Goal: Navigation & Orientation: Understand site structure

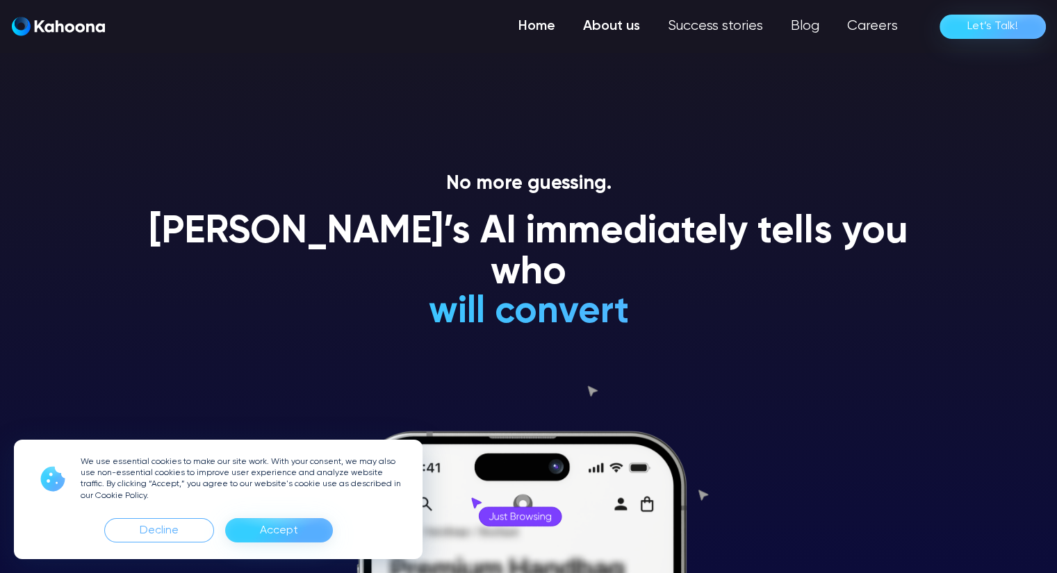
click at [620, 31] on link "About us" at bounding box center [611, 27] width 85 height 28
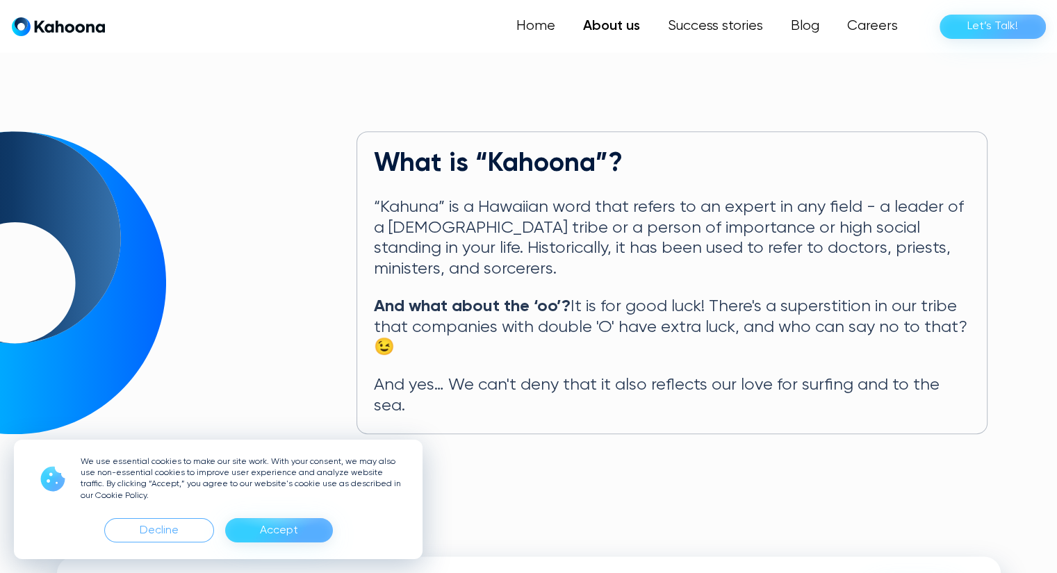
scroll to position [643, 0]
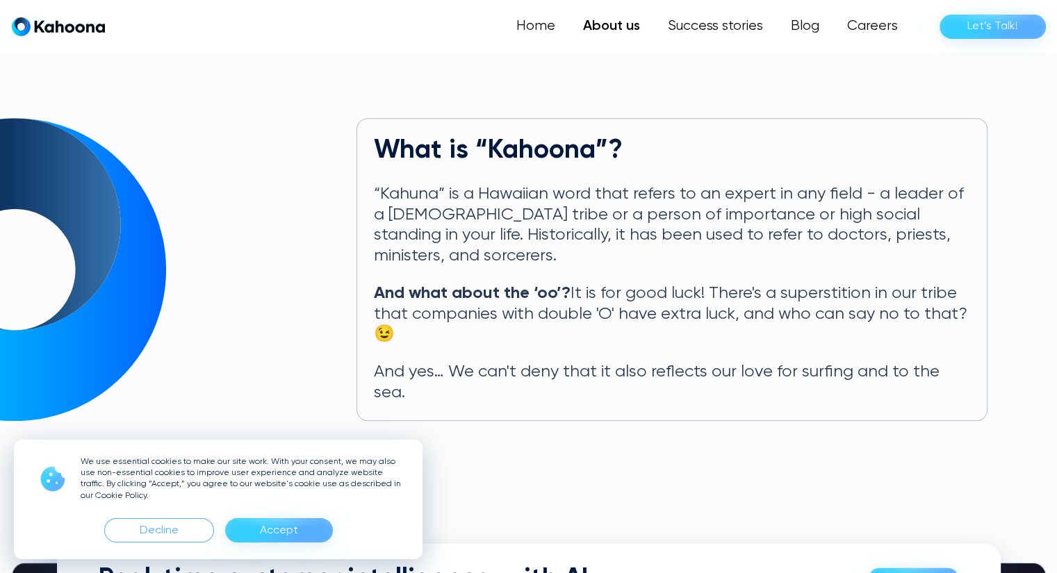
click at [304, 531] on div "Accept" at bounding box center [279, 530] width 108 height 24
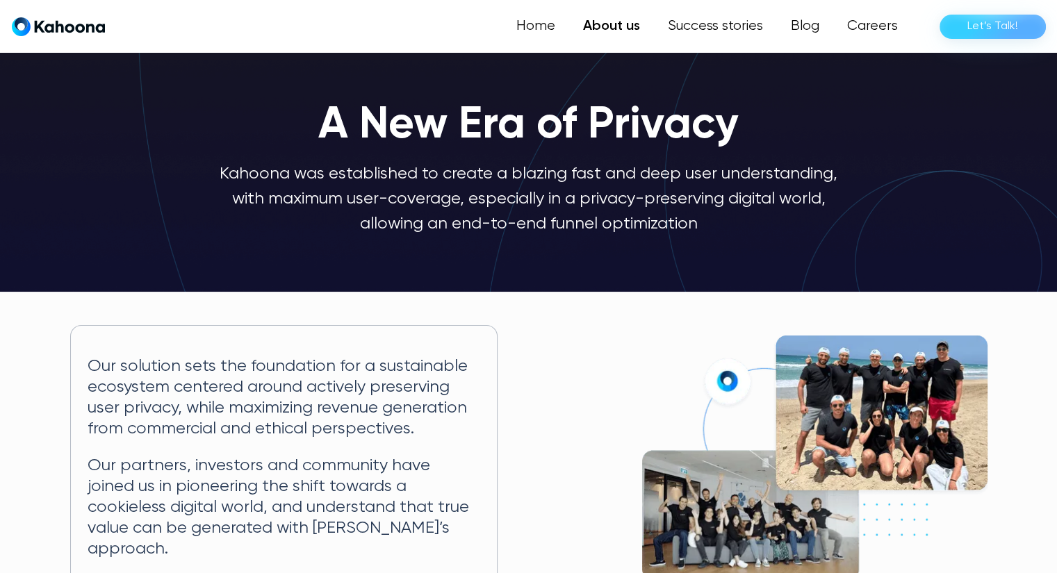
scroll to position [0, 0]
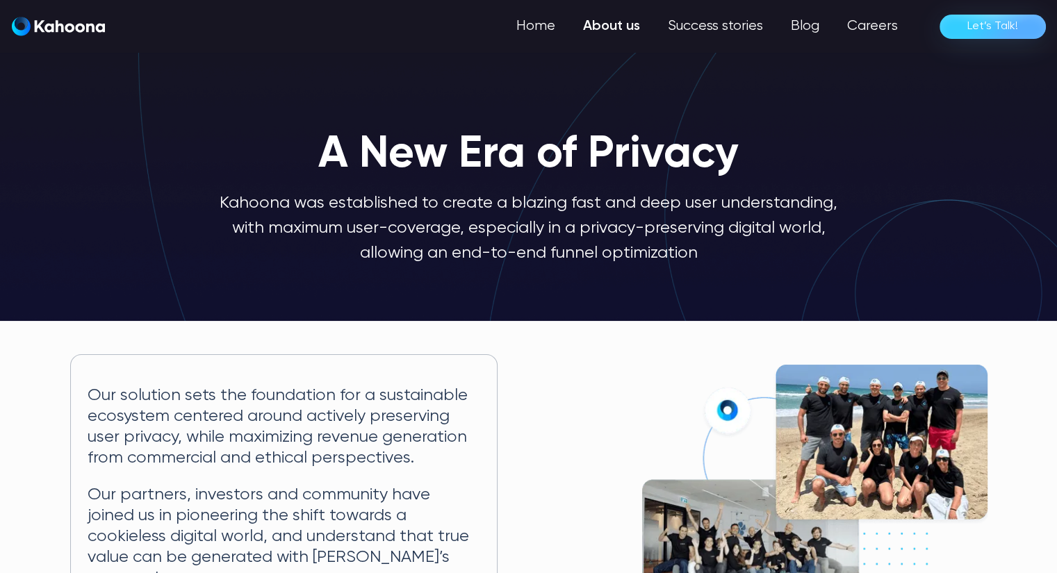
click at [700, 8] on div "Home About us Success stories Blog Careers Let’s Talk!" at bounding box center [529, 26] width 1056 height 53
click at [702, 35] on link "Success stories" at bounding box center [714, 27] width 125 height 28
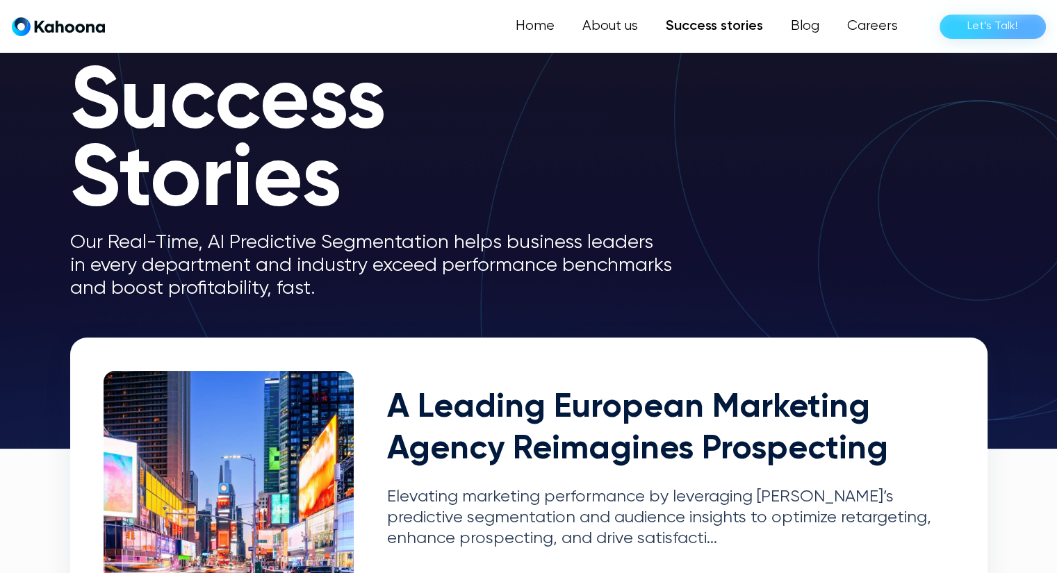
scroll to position [10, 0]
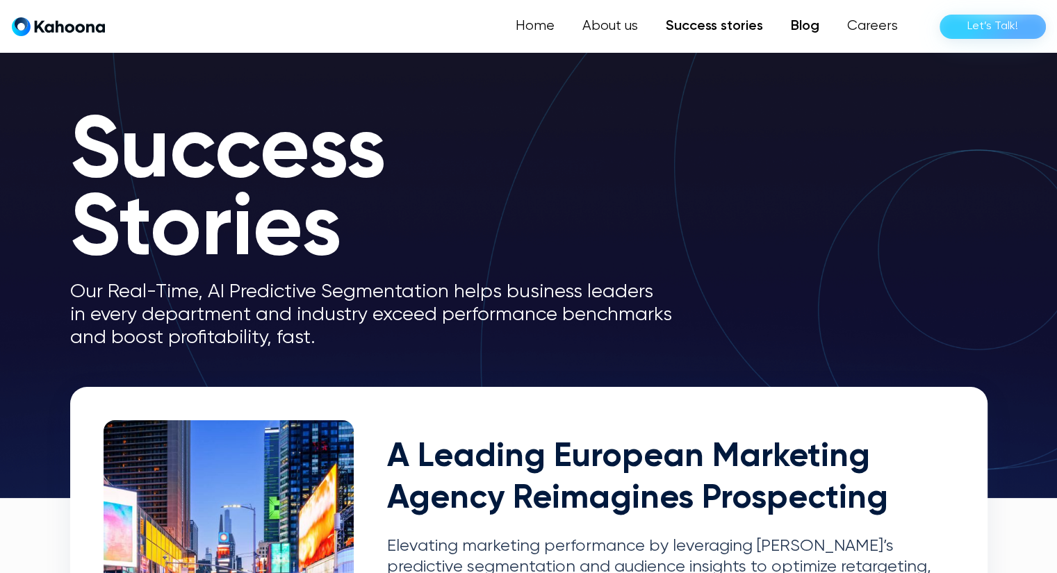
click at [809, 30] on link "Blog" at bounding box center [805, 27] width 56 height 28
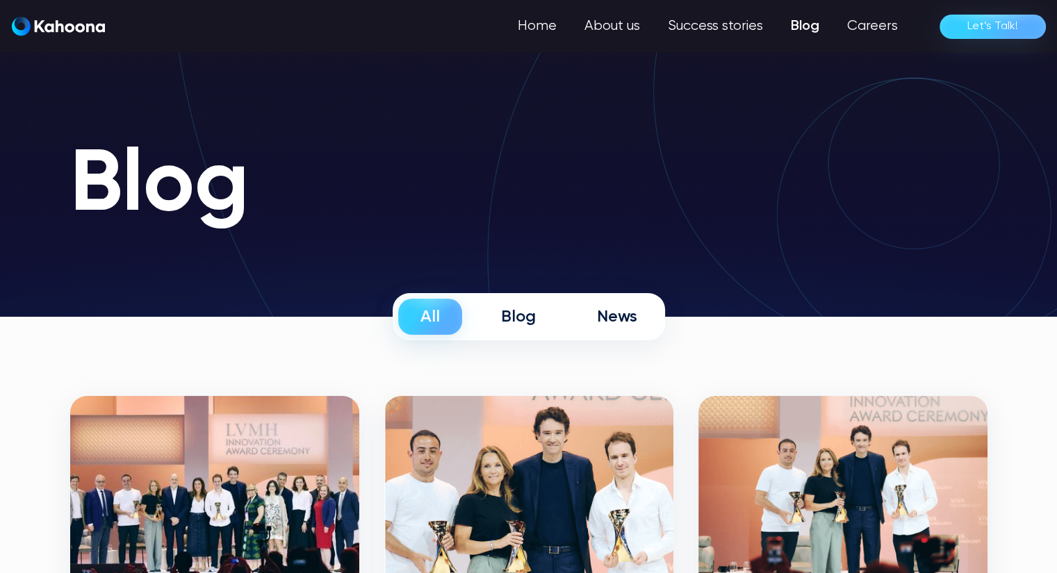
click at [1055, 31] on div "Home About us Success stories Blog Careers Let’s Talk!" at bounding box center [529, 26] width 1056 height 53
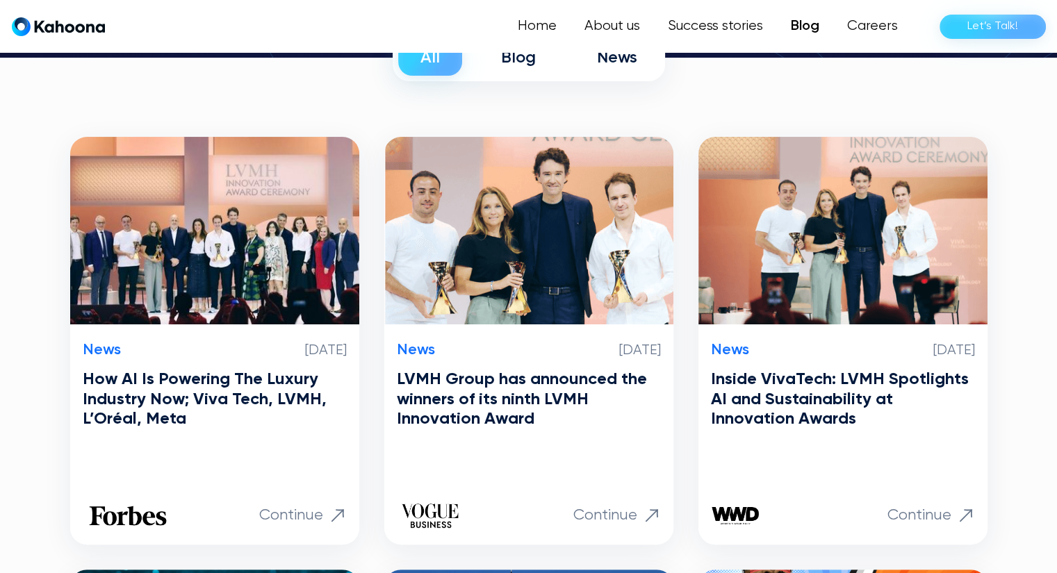
scroll to position [257, 0]
